Goal: Information Seeking & Learning: Learn about a topic

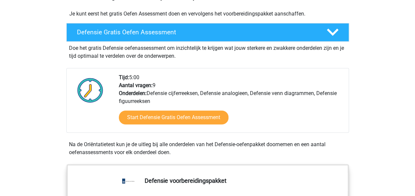
scroll to position [166, 0]
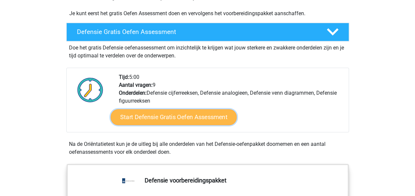
click at [140, 119] on link "Start Defensie Gratis Oefen Assessment" at bounding box center [174, 117] width 126 height 16
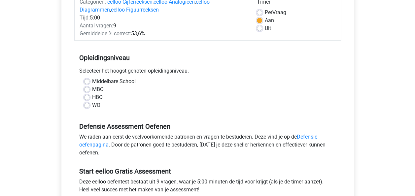
scroll to position [94, 0]
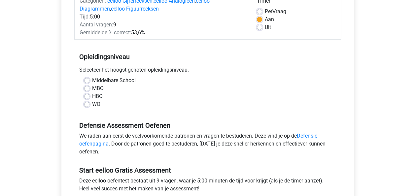
click at [92, 82] on label "Middelbare School" at bounding box center [114, 81] width 44 height 8
click at [87, 82] on input "Middelbare School" at bounding box center [86, 80] width 5 height 7
radio input "true"
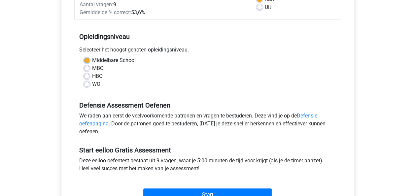
scroll to position [143, 0]
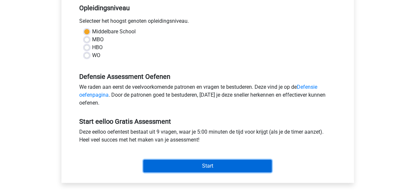
click at [169, 161] on input "Start" at bounding box center [207, 166] width 128 height 13
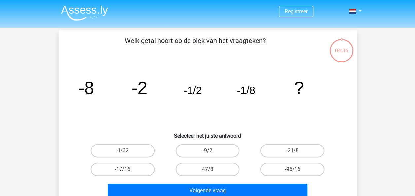
click at [132, 149] on label "-1/32" at bounding box center [123, 150] width 64 height 13
click at [127, 151] on input "-1/32" at bounding box center [124, 153] width 4 height 4
radio input "true"
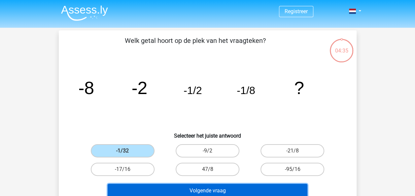
click at [186, 191] on button "Volgende vraag" at bounding box center [208, 191] width 200 height 14
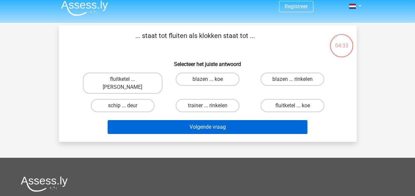
scroll to position [5, 0]
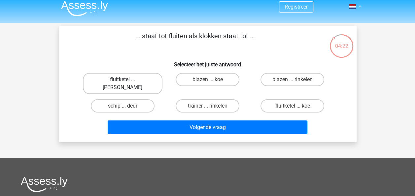
click at [143, 81] on label "fluitketel ... luiden" at bounding box center [123, 83] width 80 height 21
click at [127, 81] on input "fluitketel ... luiden" at bounding box center [124, 82] width 4 height 4
radio input "true"
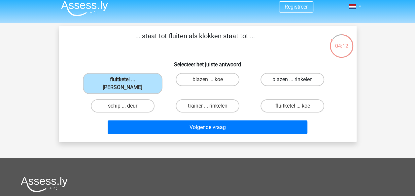
click at [276, 80] on label "blazen ... rinkelen" at bounding box center [292, 79] width 64 height 13
click at [292, 80] on input "blazen ... rinkelen" at bounding box center [294, 82] width 4 height 4
radio input "true"
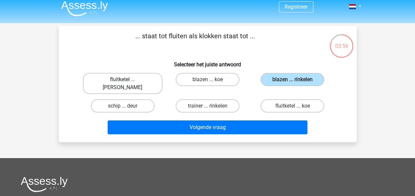
click at [133, 81] on label "fluitketel ... luiden" at bounding box center [123, 83] width 80 height 21
click at [127, 81] on input "fluitketel ... luiden" at bounding box center [124, 82] width 4 height 4
radio input "true"
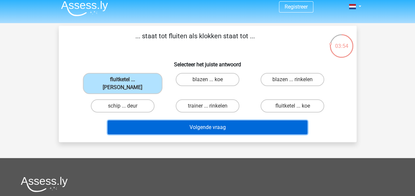
click at [177, 120] on button "Volgende vraag" at bounding box center [208, 127] width 200 height 14
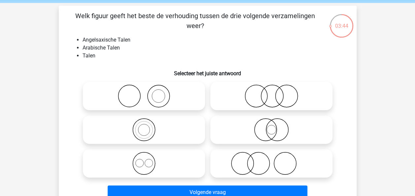
scroll to position [24, 0]
click at [160, 154] on icon at bounding box center [144, 163] width 117 height 23
click at [148, 156] on input "radio" at bounding box center [146, 158] width 4 height 4
radio input "true"
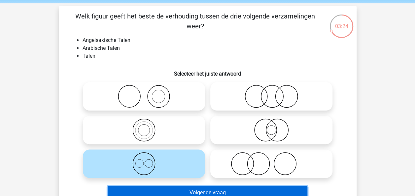
click at [209, 189] on button "Volgende vraag" at bounding box center [208, 193] width 200 height 14
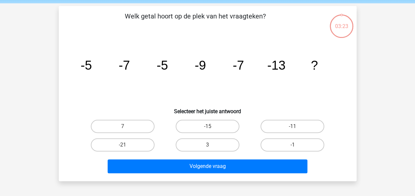
scroll to position [30, 0]
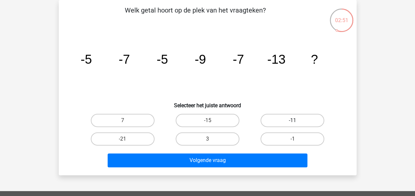
click at [269, 122] on label "-11" at bounding box center [292, 120] width 64 height 13
click at [292, 122] on input "-11" at bounding box center [294, 122] width 4 height 4
radio input "true"
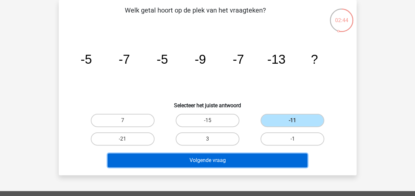
click at [244, 164] on button "Volgende vraag" at bounding box center [208, 161] width 200 height 14
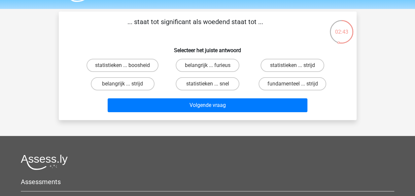
scroll to position [17, 0]
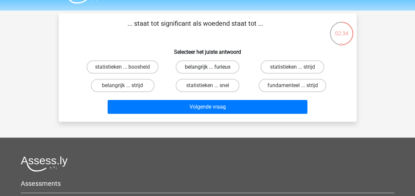
click at [218, 69] on label "belangrijk ... furieus" at bounding box center [208, 66] width 64 height 13
click at [212, 69] on input "belangrijk ... furieus" at bounding box center [209, 69] width 4 height 4
radio input "true"
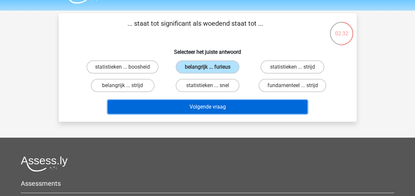
click at [211, 105] on button "Volgende vraag" at bounding box center [208, 107] width 200 height 14
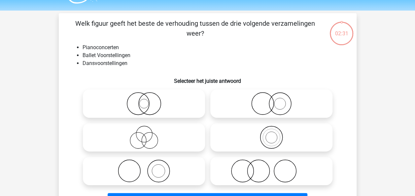
scroll to position [30, 0]
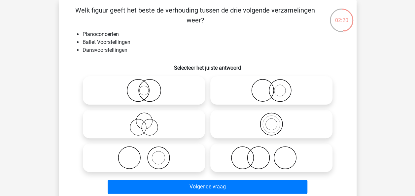
click at [160, 123] on icon at bounding box center [144, 124] width 117 height 23
click at [148, 121] on input "radio" at bounding box center [146, 119] width 4 height 4
radio input "true"
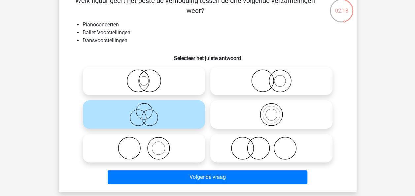
scroll to position [38, 0]
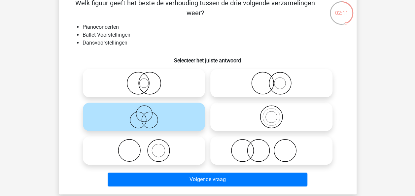
click at [143, 153] on icon at bounding box center [144, 150] width 117 height 23
click at [144, 147] on input "radio" at bounding box center [146, 145] width 4 height 4
radio input "true"
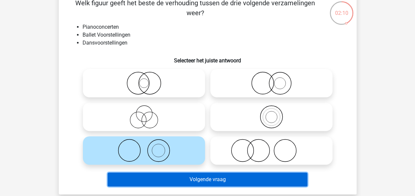
click at [174, 179] on button "Volgende vraag" at bounding box center [208, 180] width 200 height 14
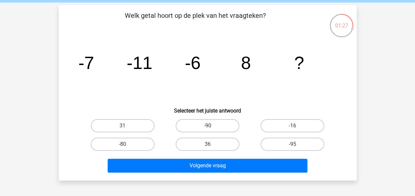
scroll to position [18, 0]
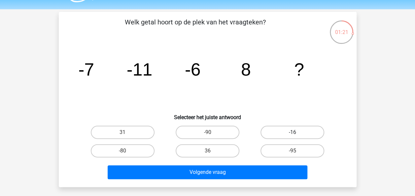
click at [283, 135] on label "-16" at bounding box center [292, 132] width 64 height 13
click at [292, 135] on input "-16" at bounding box center [294, 134] width 4 height 4
radio input "true"
click at [140, 131] on label "31" at bounding box center [123, 132] width 64 height 13
click at [127, 132] on input "31" at bounding box center [124, 134] width 4 height 4
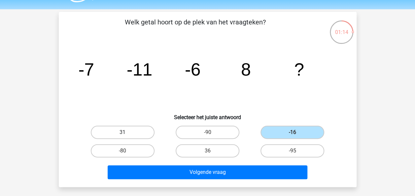
radio input "true"
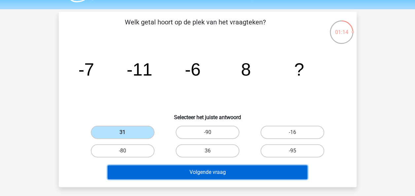
click at [186, 173] on button "Volgende vraag" at bounding box center [208, 172] width 200 height 14
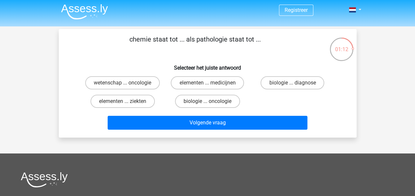
scroll to position [0, 0]
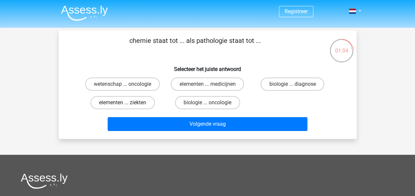
click at [131, 101] on label "elementen ... ziekten" at bounding box center [122, 102] width 64 height 13
click at [127, 103] on input "elementen ... ziekten" at bounding box center [124, 105] width 4 height 4
radio input "true"
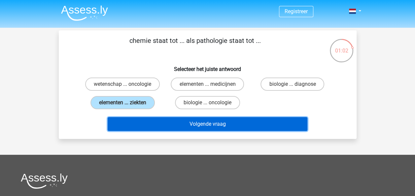
click at [153, 124] on button "Volgende vraag" at bounding box center [208, 124] width 200 height 14
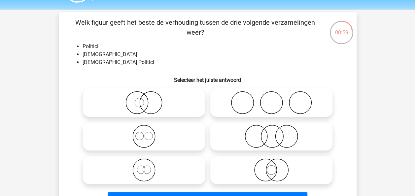
scroll to position [19, 0]
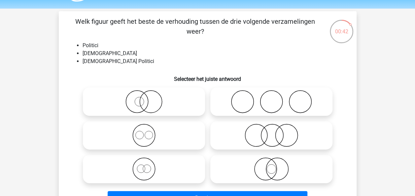
click at [175, 107] on icon at bounding box center [144, 101] width 117 height 23
click at [148, 98] on input "radio" at bounding box center [146, 96] width 4 height 4
radio input "true"
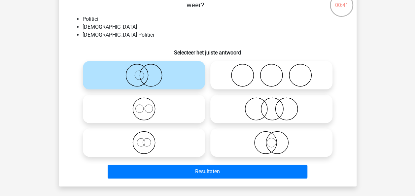
scroll to position [55, 0]
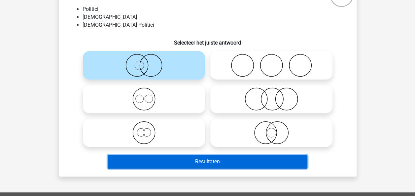
click at [177, 162] on button "Resultaten" at bounding box center [208, 162] width 200 height 14
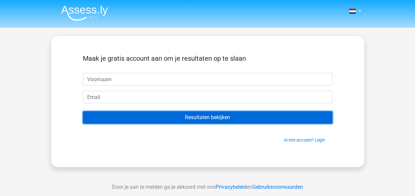
click at [151, 121] on input "Resultaten bekijken" at bounding box center [208, 117] width 250 height 13
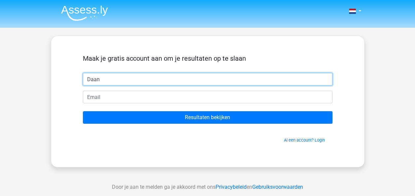
type input "Daan"
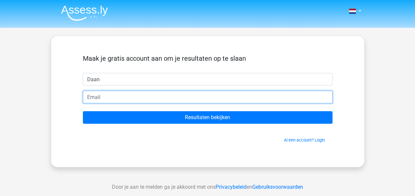
click at [135, 100] on input "email" at bounding box center [208, 97] width 250 height 13
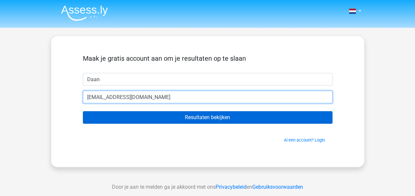
type input "[EMAIL_ADDRESS][DOMAIN_NAME]"
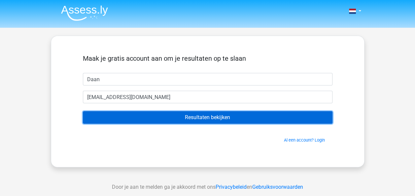
click at [136, 115] on input "Resultaten bekijken" at bounding box center [208, 117] width 250 height 13
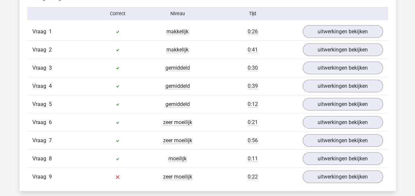
scroll to position [730, 0]
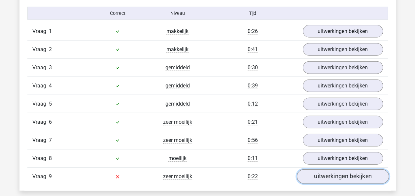
click at [314, 174] on link "uitwerkingen bekijken" at bounding box center [342, 176] width 92 height 15
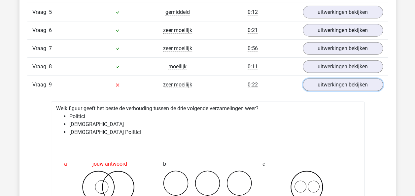
scroll to position [821, 0]
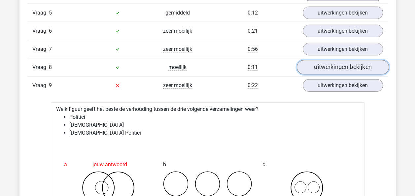
click at [328, 62] on link "uitwerkingen bekijken" at bounding box center [342, 67] width 92 height 15
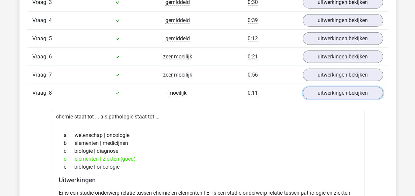
scroll to position [795, 0]
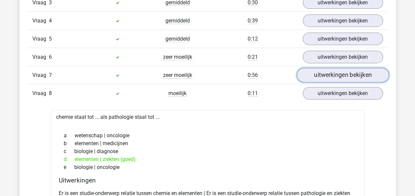
click at [314, 71] on link "uitwerkingen bekijken" at bounding box center [342, 75] width 92 height 15
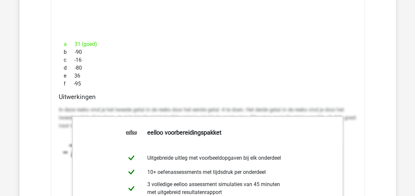
scroll to position [941, 0]
